Goal: Information Seeking & Learning: Learn about a topic

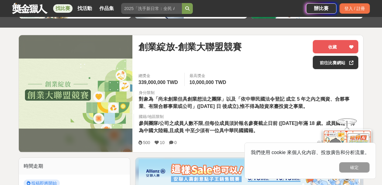
scroll to position [52, 0]
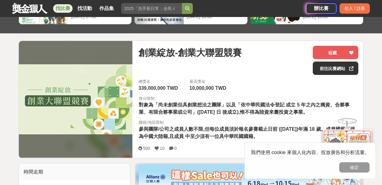
click at [216, 104] on span "對象為「尚未創業但具創業想法之團隊」以及「依中華民國法令登記 成立 5 年之內之獨資、合夥事業、有限合夥事業或公司」([DATE] 日 後成立),惟不得為陸資…" at bounding box center [244, 108] width 211 height 12
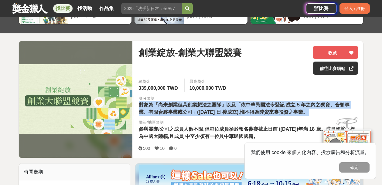
click at [216, 104] on span "對象為「尚未創業但具創業想法之團隊」以及「依中華民國法令登記 成立 5 年之內之獨資、合夥事業、有限合夥事業或公司」([DATE] 日 後成立),惟不得為陸資…" at bounding box center [244, 108] width 211 height 12
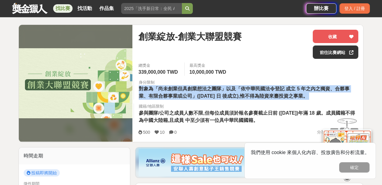
scroll to position [76, 0]
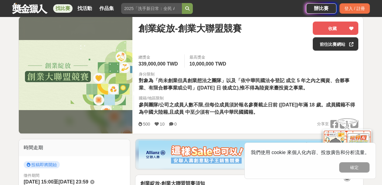
click at [206, 104] on span "參與團隊/公司之成員人數不限,但每位成員須於報名參賽截止日前 ([DATE])年滿 18 歲。成員國籍不得為中國大陸籍,且成員 中至少須有一位具中華民國國籍。" at bounding box center [247, 108] width 216 height 12
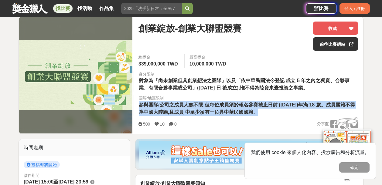
click at [206, 104] on span "參與團隊/公司之成員人數不限,但每位成員須於報名參賽截止日前 ([DATE])年滿 18 歲。成員國籍不得為中國大陸籍,且成員 中至少須有一位具中華民國國籍。" at bounding box center [247, 108] width 216 height 12
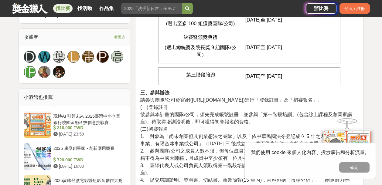
scroll to position [320, 0]
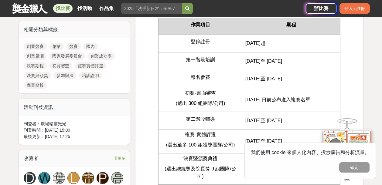
click at [264, 62] on span "[DATE]至 [DATE]" at bounding box center [264, 61] width 37 height 5
click at [264, 64] on td "[DATE]至 [DATE]" at bounding box center [291, 62] width 98 height 18
click at [257, 80] on span "[DATE]至 [DATE]" at bounding box center [264, 78] width 37 height 5
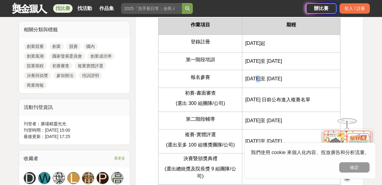
click at [257, 80] on span "[DATE]至 [DATE]" at bounding box center [264, 78] width 37 height 5
click at [254, 100] on span "[DATE] 日前公布進入複賽名單" at bounding box center [278, 99] width 65 height 5
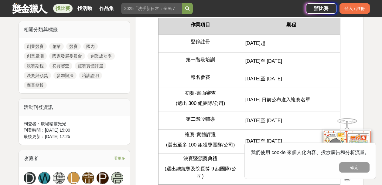
click at [188, 92] on span "初賽-書面審查" at bounding box center [200, 93] width 31 height 5
click at [205, 103] on span "(選出 300 組團隊/公司)" at bounding box center [201, 103] width 50 height 5
drag, startPoint x: 186, startPoint y: 90, endPoint x: 230, endPoint y: 102, distance: 45.4
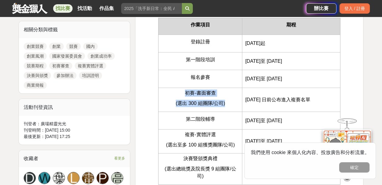
click at [230, 102] on td "初賽-書面審查 (選出 300 組團隊/公司)" at bounding box center [200, 100] width 84 height 24
click at [230, 102] on p "(選出 300 組團隊/公司)" at bounding box center [200, 103] width 77 height 7
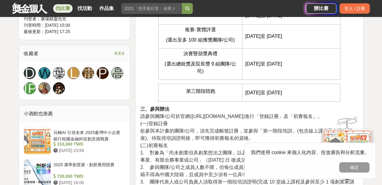
scroll to position [392, 0]
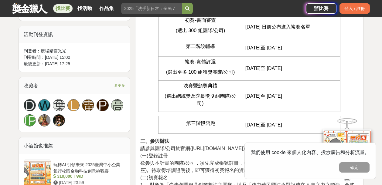
click at [198, 94] on span "(選出總統獎及院長獎 9 組團隊/公司)" at bounding box center [201, 100] width 72 height 12
click at [196, 74] on span "(選出至多 100 組獲獎團隊/公司)" at bounding box center [200, 72] width 69 height 5
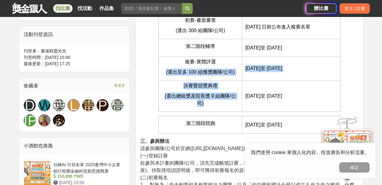
drag, startPoint x: 196, startPoint y: 74, endPoint x: 201, endPoint y: 103, distance: 30.2
click at [201, 103] on tbody "作業項目 期程 登錄註冊 [DATE]起 第一階段培訓 [DATE]至 [DATE] 報名參賽 [DATE]至 [DATE] 初賽-書面審查 (選出 300 …" at bounding box center [249, 28] width 182 height 167
click at [201, 103] on span "(選出總統獎及院長獎 9 組團隊/公司)" at bounding box center [201, 100] width 72 height 12
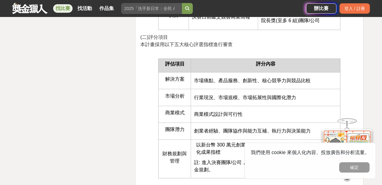
scroll to position [1463, 0]
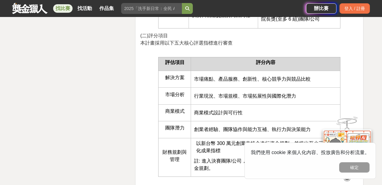
click at [209, 122] on td "創業者經驗、團隊協作與能力互補、執行力與決策能力" at bounding box center [266, 130] width 150 height 17
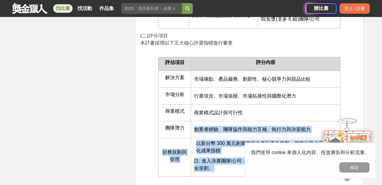
drag, startPoint x: 209, startPoint y: 81, endPoint x: 211, endPoint y: 102, distance: 20.8
click at [211, 102] on tbody "評估項目 評分內容 解決方案 市場痛點、產品服務、創新性、核心競爭力與競品比較 市場分析 行業現況、市場規模、市場拓展性與國際化潛力 商業模式 商業模式設計與…" at bounding box center [249, 117] width 182 height 120
click at [211, 138] on td "以新台幣 300 萬元創業支持金進行資金規劃，並提出至少三項量化成果指標 註: 進入決賽團隊/公司，請以新台幣1,000 萬元創業支持金進行資金規劃。" at bounding box center [266, 157] width 150 height 39
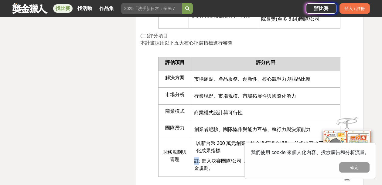
click at [211, 138] on td "以新台幣 300 萬元創業支持金進行資金規劃，並提出至少三項量化成果指標 註: 進入決賽團隊/公司，請以新台幣1,000 萬元創業支持金進行資金規劃。" at bounding box center [266, 157] width 150 height 39
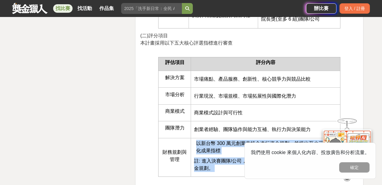
drag, startPoint x: 211, startPoint y: 102, endPoint x: 208, endPoint y: 91, distance: 12.0
click at [208, 138] on td "以新台幣 300 萬元創業支持金進行資金規劃，並提出至少三項量化成果指標 註: 進入決賽團隊/公司，請以新台幣1,000 萬元創業支持金進行資金規劃。" at bounding box center [266, 157] width 150 height 39
click at [208, 141] on span "以新台幣 300 萬元創業支持金進行資金規劃，並提出至少三項量化成果指標" at bounding box center [264, 147] width 137 height 12
drag, startPoint x: 165, startPoint y: 99, endPoint x: 220, endPoint y: 118, distance: 57.8
click at [220, 138] on tr "財務規劃與管理 以新台幣 300 萬元創業支持金進行資金規劃，並提出至少三項量化成果指標 註: 進入決賽團隊/公司，請以新台幣1,000 萬元創業支持金進行資…" at bounding box center [249, 157] width 182 height 39
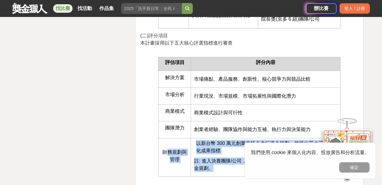
click at [220, 158] on p "註: 進入決賽團隊/公司，請以新台幣1,000 萬元創業支持金進行資金規劃。" at bounding box center [265, 165] width 143 height 15
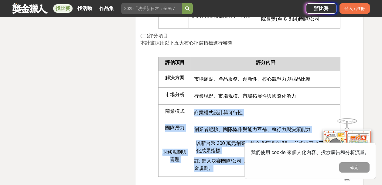
drag, startPoint x: 224, startPoint y: 120, endPoint x: 160, endPoint y: 65, distance: 84.8
click at [160, 65] on tbody "評估項目 評分內容 解決方案 市場痛點、產品服務、創新性、核心競爭力與競品比較 市場分析 行業現況、市場規模、市場拓展性與國際化潛力 商業模式 商業模式設計與…" at bounding box center [249, 117] width 182 height 120
click at [213, 141] on span "以新台幣 300 萬元創業支持金進行資金規劃，並提出至少三項量化成果指標" at bounding box center [264, 147] width 137 height 12
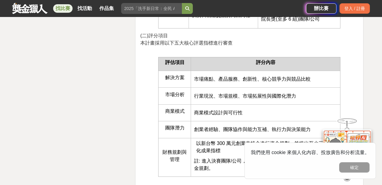
click at [258, 141] on span "以新台幣 300 萬元創業支持金進行資金規劃，並提出至少三項量化成果指標" at bounding box center [264, 147] width 137 height 12
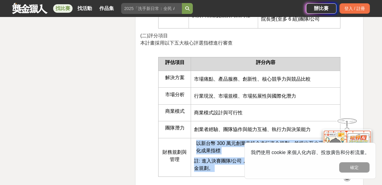
drag, startPoint x: 258, startPoint y: 91, endPoint x: 261, endPoint y: 112, distance: 21.8
click at [261, 138] on td "以新台幣 300 萬元創業支持金進行資金規劃，並提出至少三項量化成果指標 註: 進入決賽團隊/公司，請以新台幣1,000 萬元創業支持金進行資金規劃。" at bounding box center [266, 157] width 150 height 39
click at [261, 158] on p "註: 進入決賽團隊/公司，請以新台幣1,000 萬元創業支持金進行資金規劃。" at bounding box center [265, 165] width 143 height 15
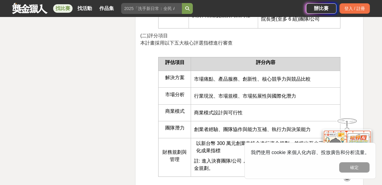
click at [261, 158] on p "註: 進入決賽團隊/公司，請以新台幣1,000 萬元創業支持金進行資金規劃。" at bounding box center [265, 165] width 143 height 15
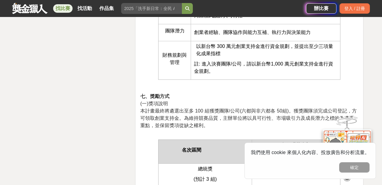
scroll to position [1633, 0]
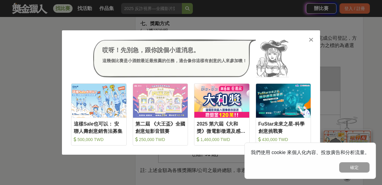
click at [311, 41] on icon at bounding box center [311, 40] width 5 height 6
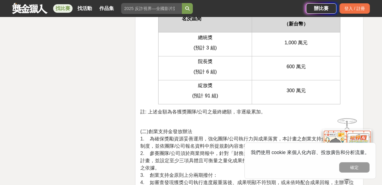
scroll to position [1754, 0]
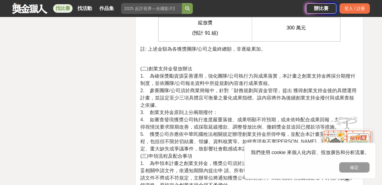
click at [208, 117] on span "4. 如審查發現獲獎公司執行進度嚴重落後、成果明顯不符預期，或未依時配合成果回報，主辦單位得視情況要求限期改善，或採取延緩撥款、調整發放比例、撤銷獎金並追回已…" at bounding box center [247, 123] width 214 height 12
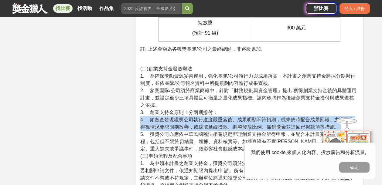
click at [208, 117] on span "4. 如審查發現獲獎公司執行進度嚴重落後、成果明顯不符預期，或未依時配合成果回報，主辦單位得視情況要求限期改善，或採取延緩撥款、調整發放比例、撤銷獎金並追回已…" at bounding box center [247, 123] width 214 height 12
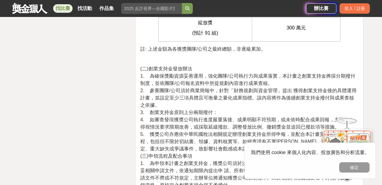
click at [212, 132] on span "5. 獲獎公司亦應依中華民國稅法相關規定辦理創業支持金所得申報，並配合本計畫完成相關行政流程，包括但不限於切結書、領據、資料核實等。如經查證有不實[PERSO…" at bounding box center [247, 142] width 214 height 20
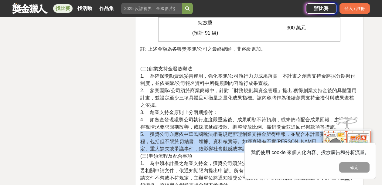
click at [212, 132] on span "5. 獲獎公司亦應依中華民國稅法相關規定辦理創業支持金所得申報，並配合本計畫完成相關行政流程，包括但不限於切結書、領據、資料核實等。如經查證有不實[PERSO…" at bounding box center [247, 142] width 214 height 20
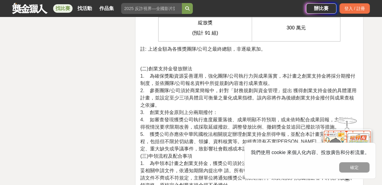
click at [210, 117] on span "4. 如審查發現獲獎公司執行進度嚴重落後、成果明顯不符預期，或未依時配合成果回報，主辦單位得視情況要求限期改善，或採取延緩撥款、調整發放比例、撤銷獎金並追回已…" at bounding box center [247, 123] width 214 height 12
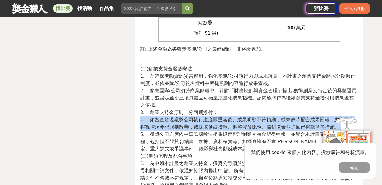
click at [210, 117] on span "4. 如審查發現獲獎公司執行進度嚴重落後、成果明顯不符預期，或未依時配合成果回報，主辦單位得視情況要求限期改善，或採取延緩撥款、調整發放比例、撤銷獎金並追回已…" at bounding box center [247, 123] width 214 height 12
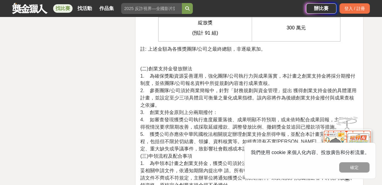
click at [210, 85] on p "(二)創業支持金發放辦法 1. 為確保獎勵資源妥善運用，強化團隊/公司執行力與成果落實，本計畫之創業支持金將採分期撥付制度，並依團隊/公司報名資料中所提規劃內…" at bounding box center [249, 167] width 218 height 204
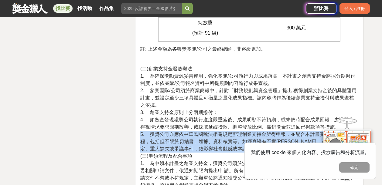
click at [210, 85] on p "(二)創業支持金發放辦法 1. 為確保獎勵資源妥善運用，強化團隊/公司執行力與成果落實，本計畫之創業支持金將採分期撥付制度，並依團隊/公司報名資料中所提規劃內…" at bounding box center [249, 167] width 218 height 204
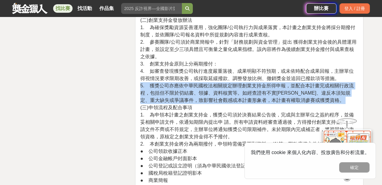
scroll to position [1876, 0]
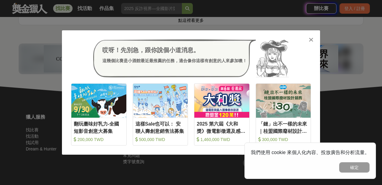
click at [188, 41] on icon at bounding box center [311, 40] width 5 height 6
